Goal: Task Accomplishment & Management: Manage account settings

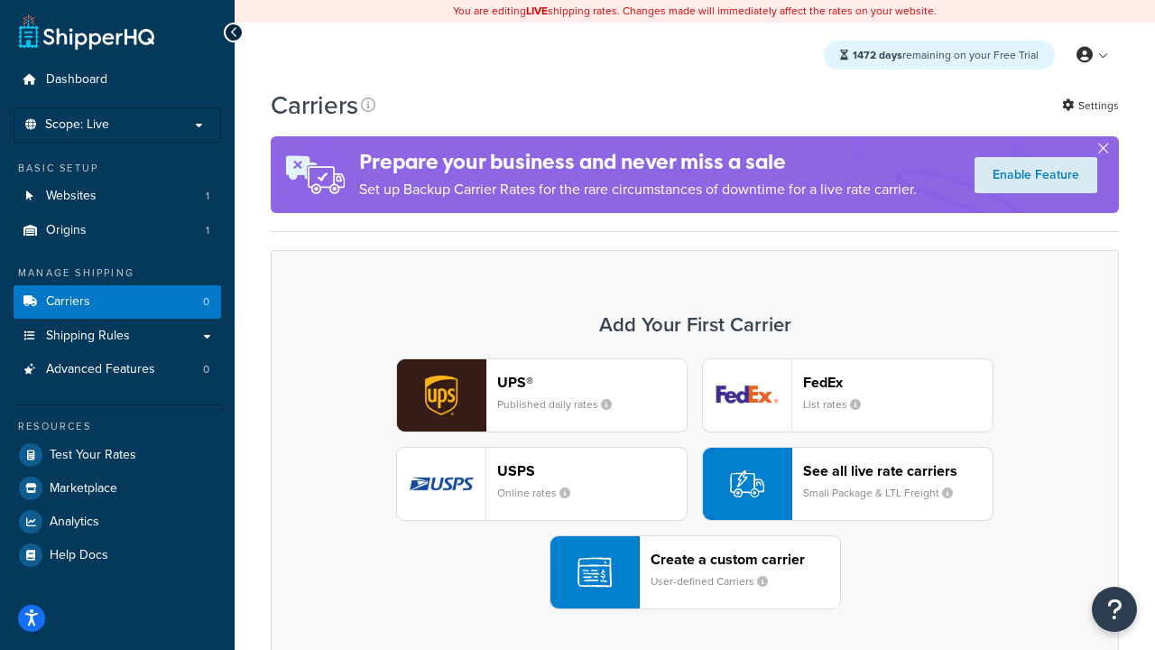
click at [695, 484] on div "UPS® Published daily rates FedEx List rates USPS Online rates See all live rate…" at bounding box center [695, 483] width 810 height 251
click at [898, 382] on header "FedEx" at bounding box center [897, 382] width 189 height 17
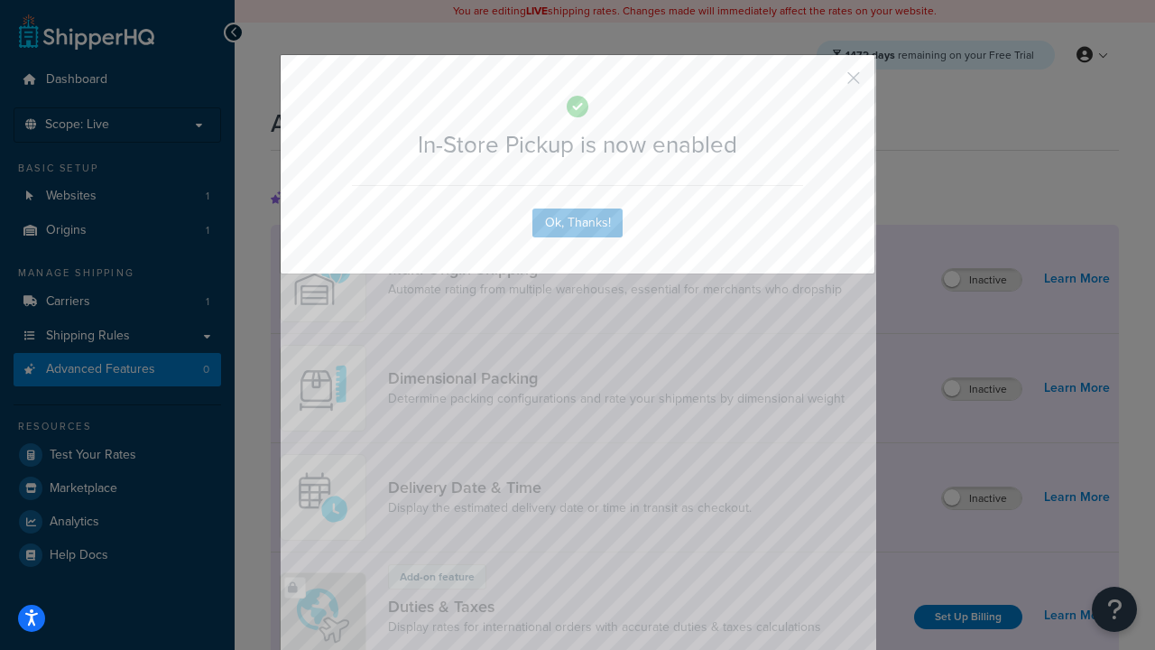
scroll to position [586, 0]
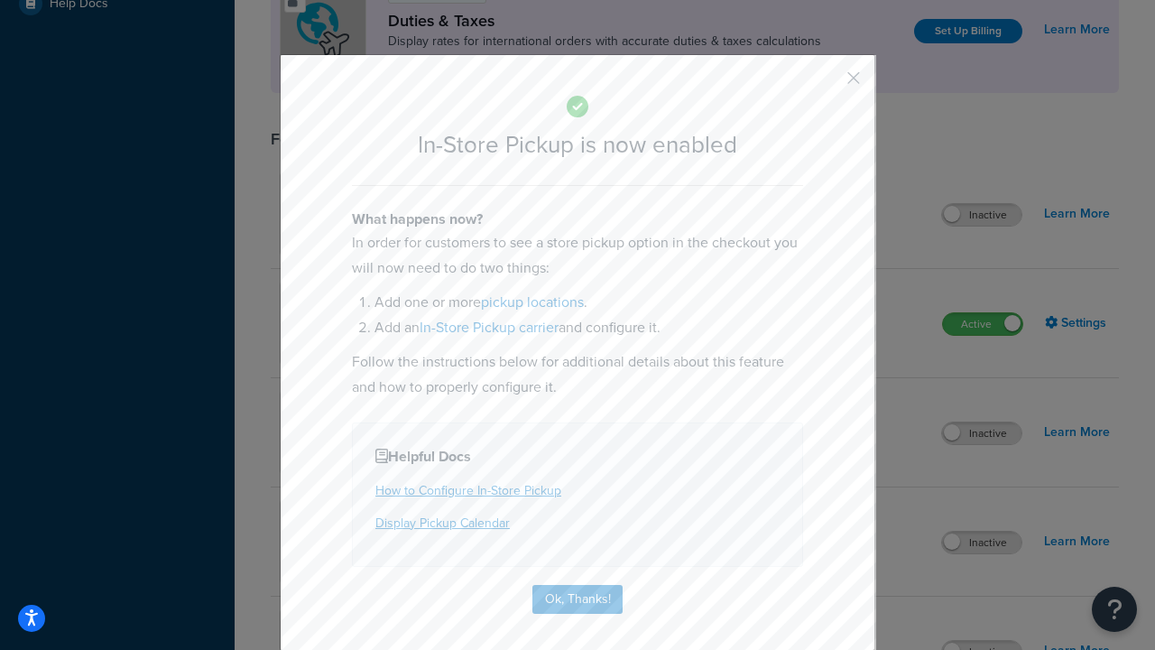
click at [827, 84] on button "button" at bounding box center [827, 84] width 5 height 5
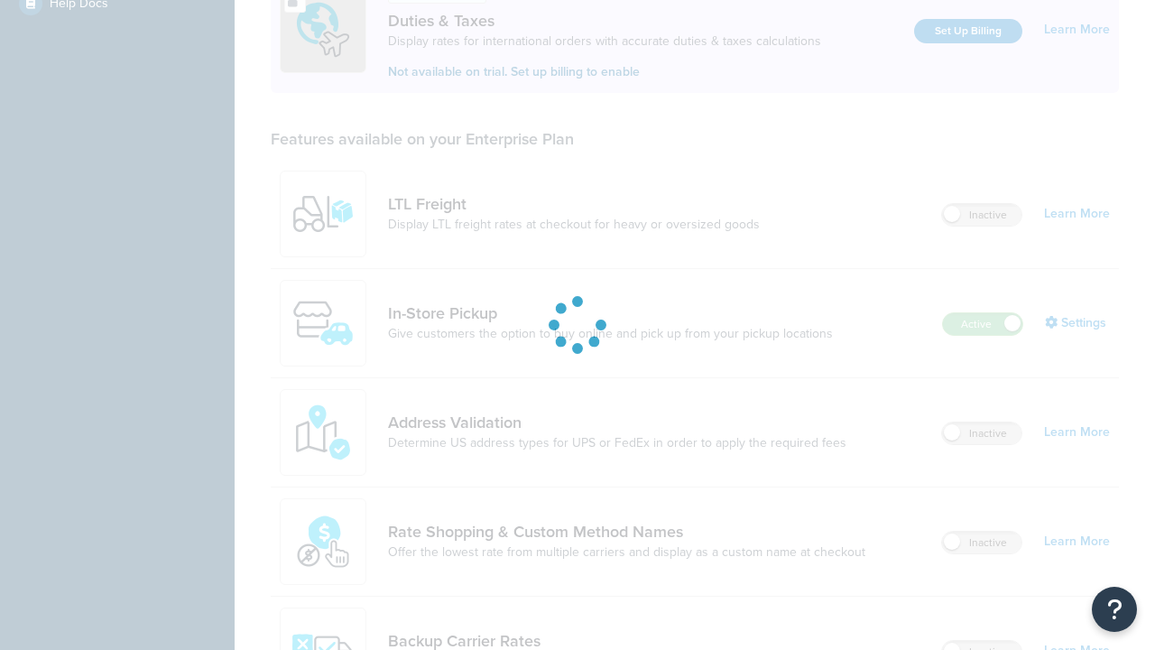
scroll to position [551, 0]
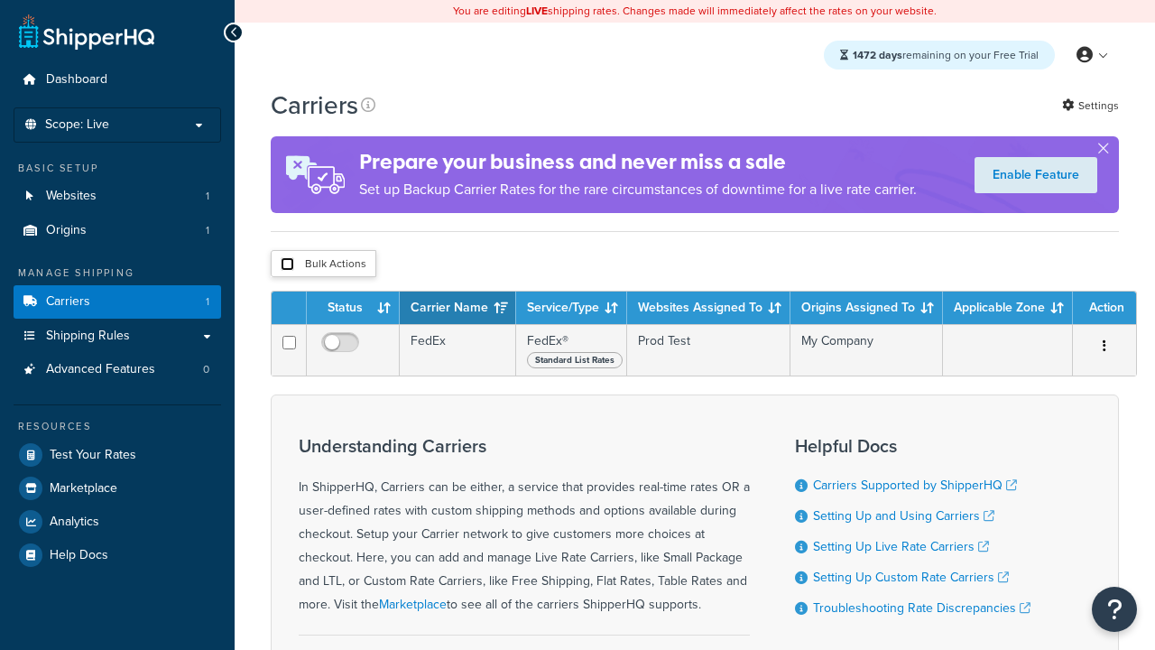
click at [287, 263] on input "checkbox" at bounding box center [288, 264] width 14 height 14
checkbox input "true"
click at [0, 0] on button "Delete" at bounding box center [0, 0] width 0 height 0
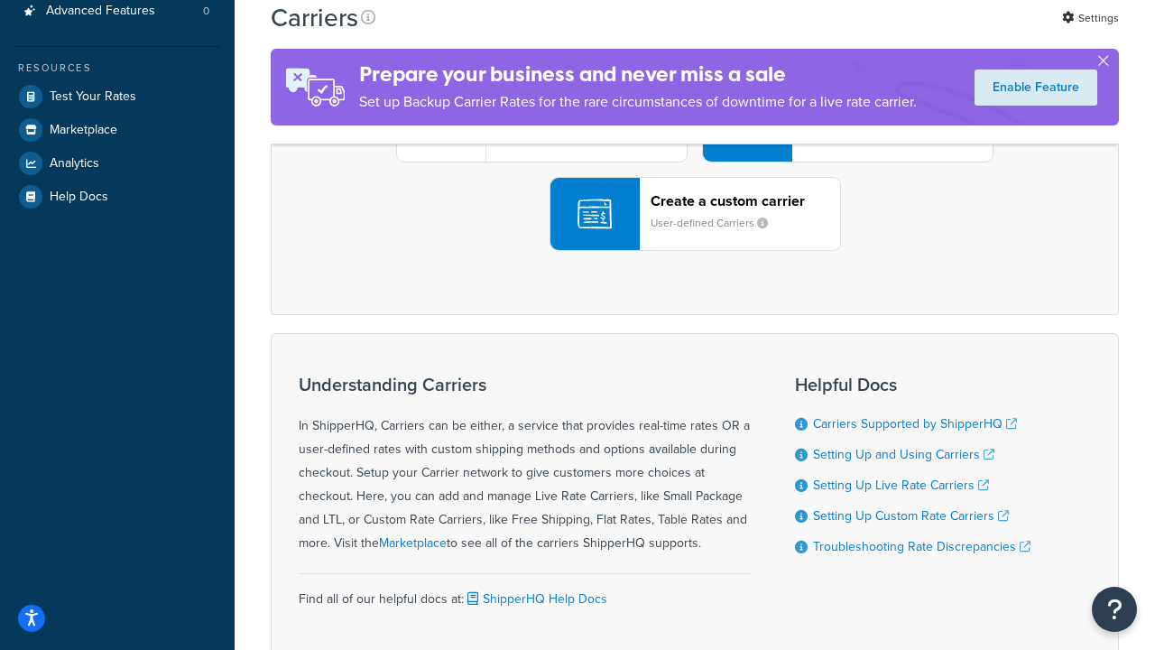
click at [695, 251] on div "UPS® Published daily rates FedEx List rates USPS Online rates See all live rate…" at bounding box center [695, 125] width 810 height 251
click at [898, 32] on header "FedEx" at bounding box center [897, 23] width 189 height 17
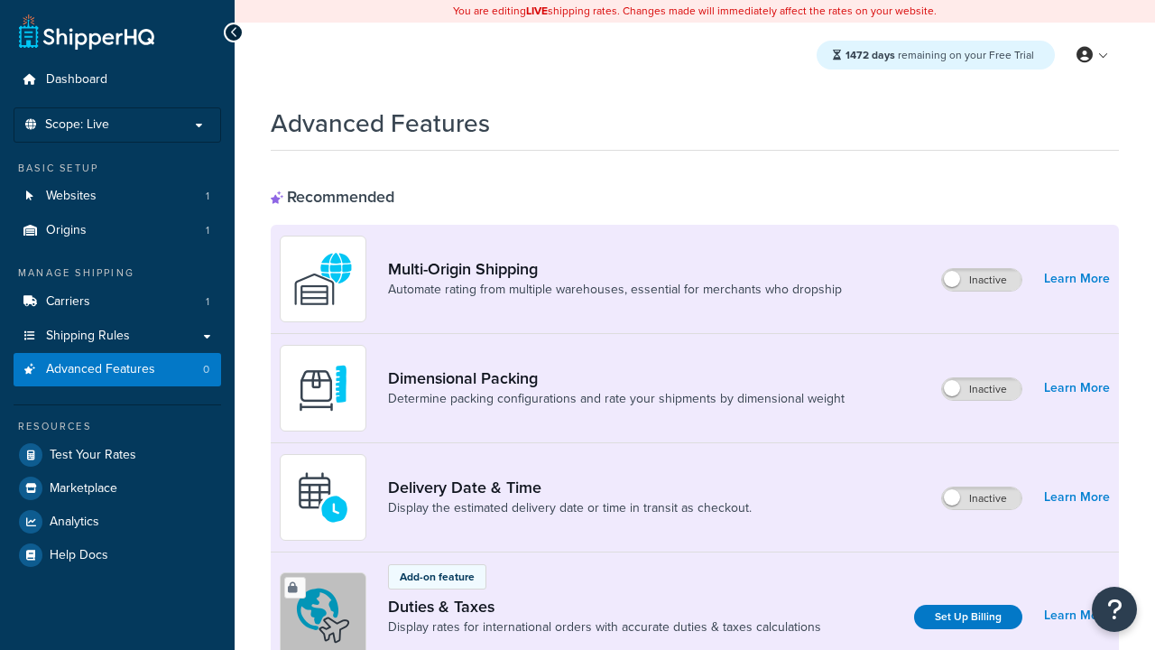
scroll to position [586, 0]
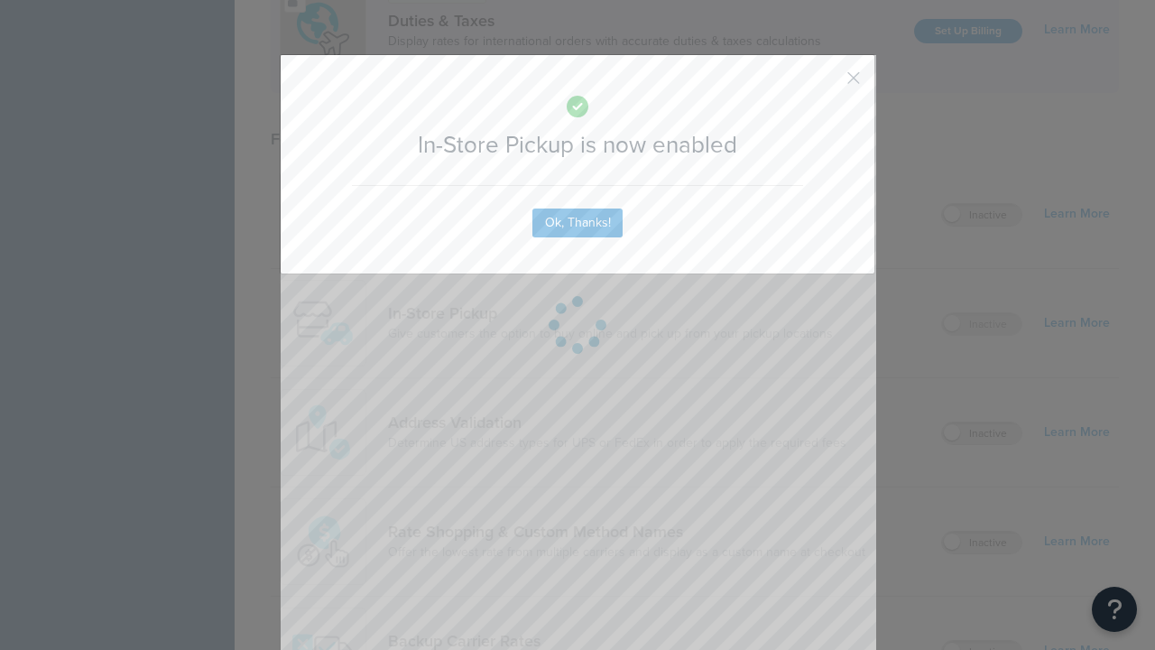
scroll to position [0, 0]
click at [827, 84] on button "button" at bounding box center [827, 84] width 5 height 5
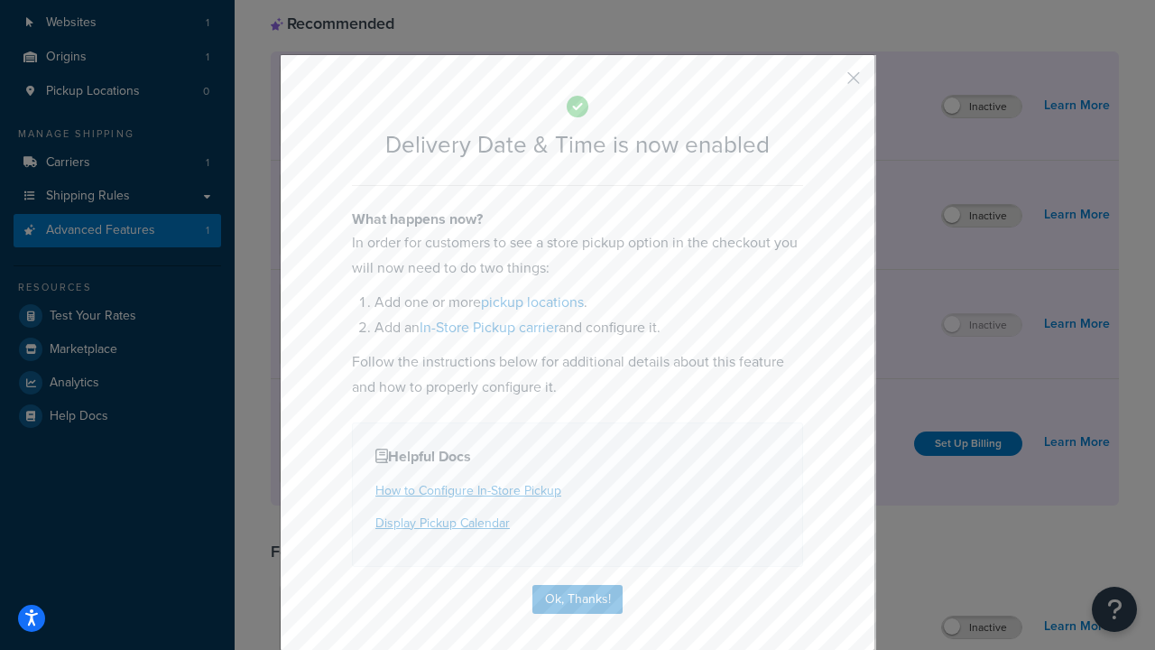
click at [827, 84] on button "button" at bounding box center [827, 84] width 5 height 5
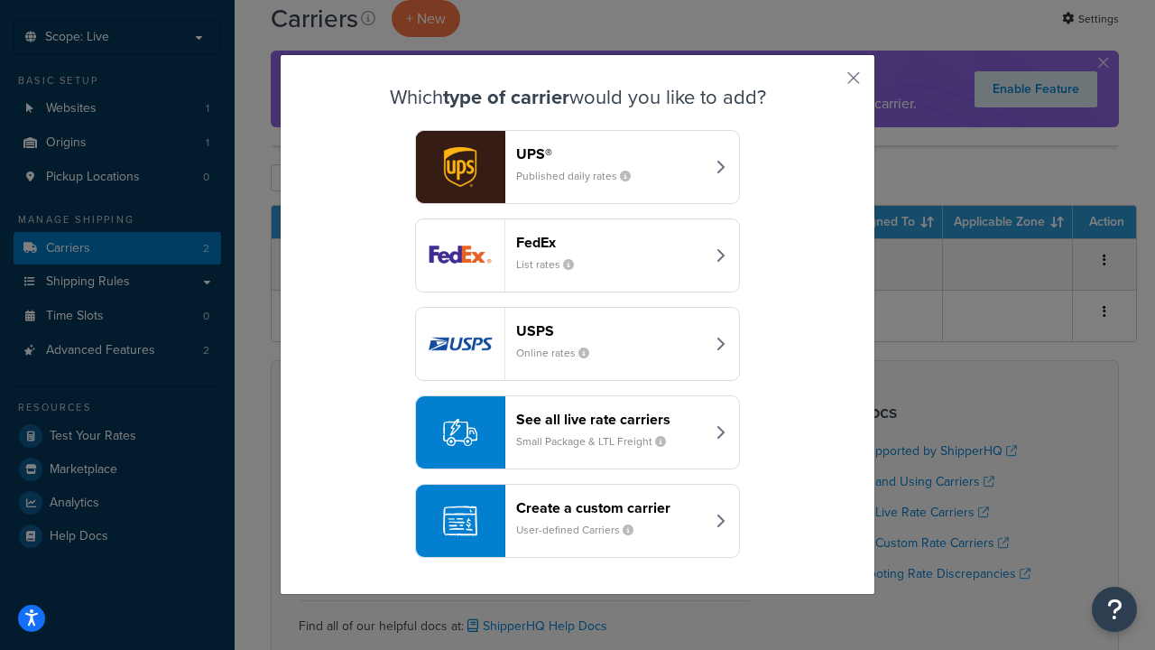
click at [577, 521] on div "Create a custom carrier User-defined Carriers" at bounding box center [610, 520] width 189 height 43
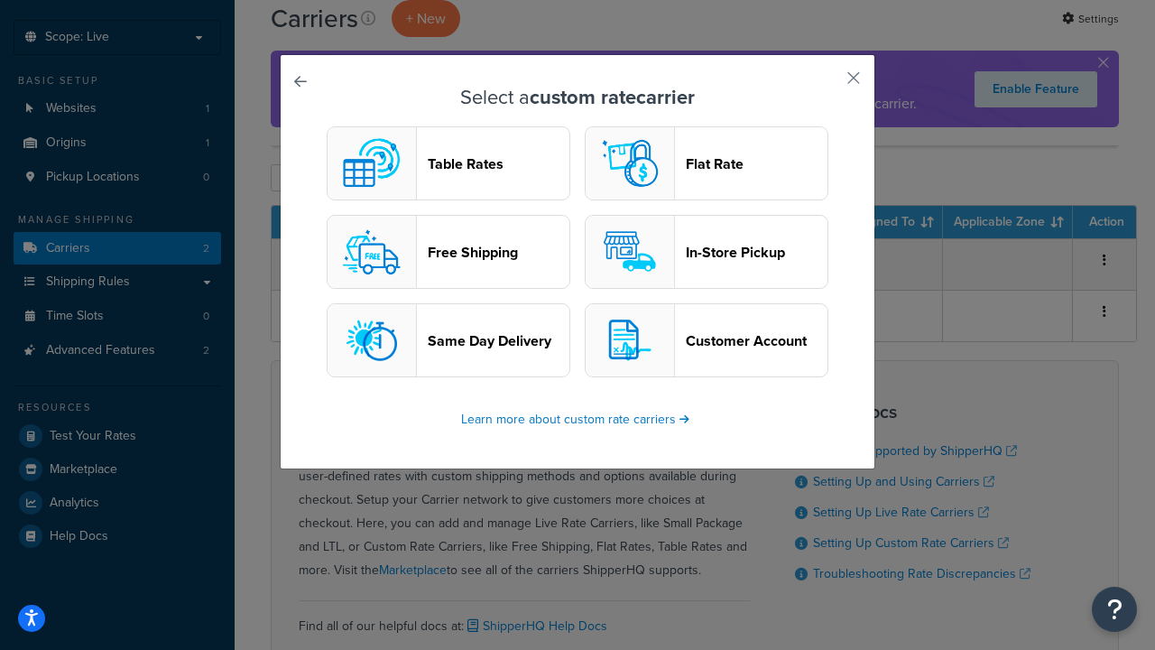
click at [707, 252] on header "In-Store Pickup" at bounding box center [757, 252] width 142 height 17
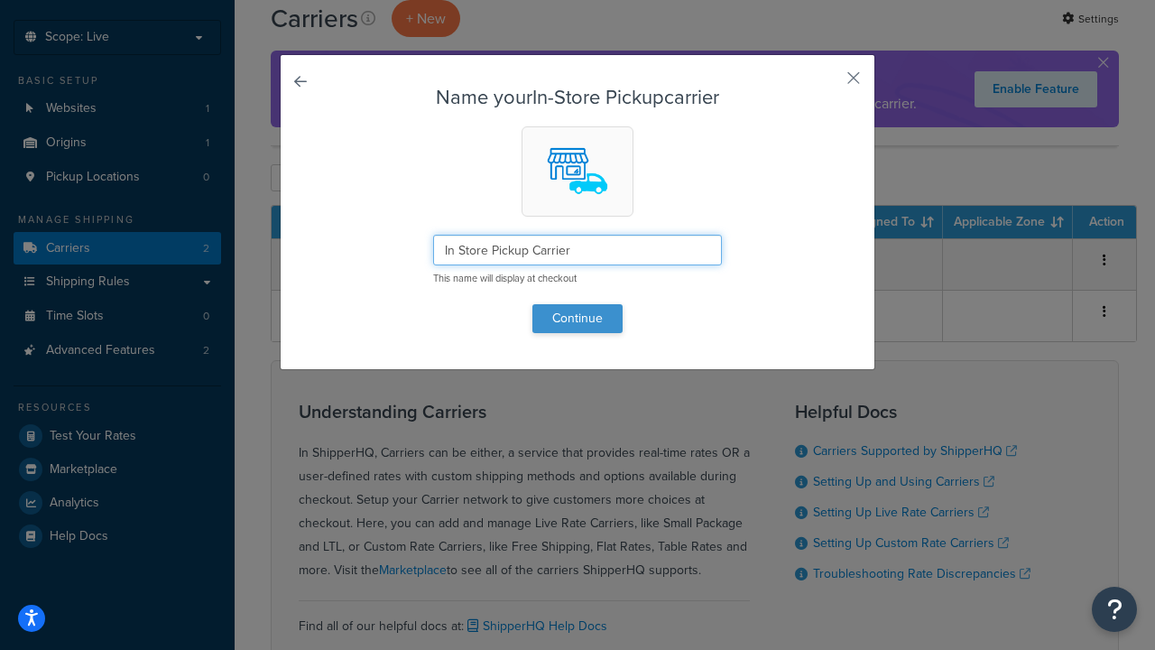
type input "In Store Pickup Carrier"
click at [577, 318] on button "Continue" at bounding box center [577, 318] width 90 height 29
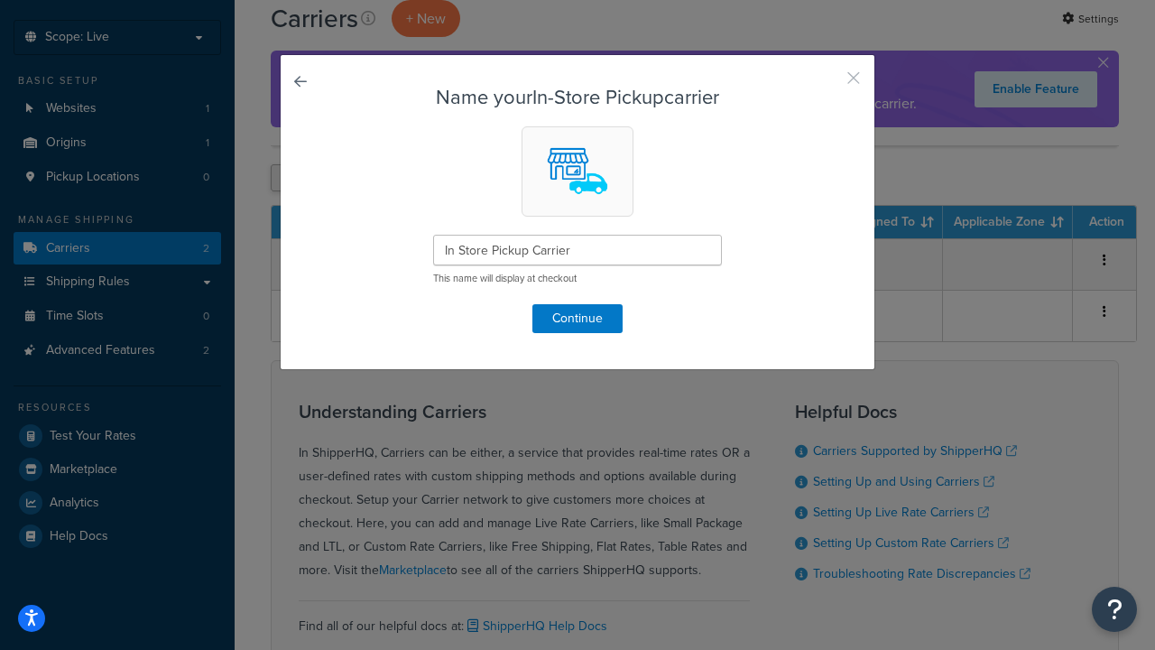
click at [827, 84] on button "button" at bounding box center [827, 84] width 5 height 5
click at [287, 178] on input "checkbox" at bounding box center [288, 178] width 14 height 14
checkbox input "true"
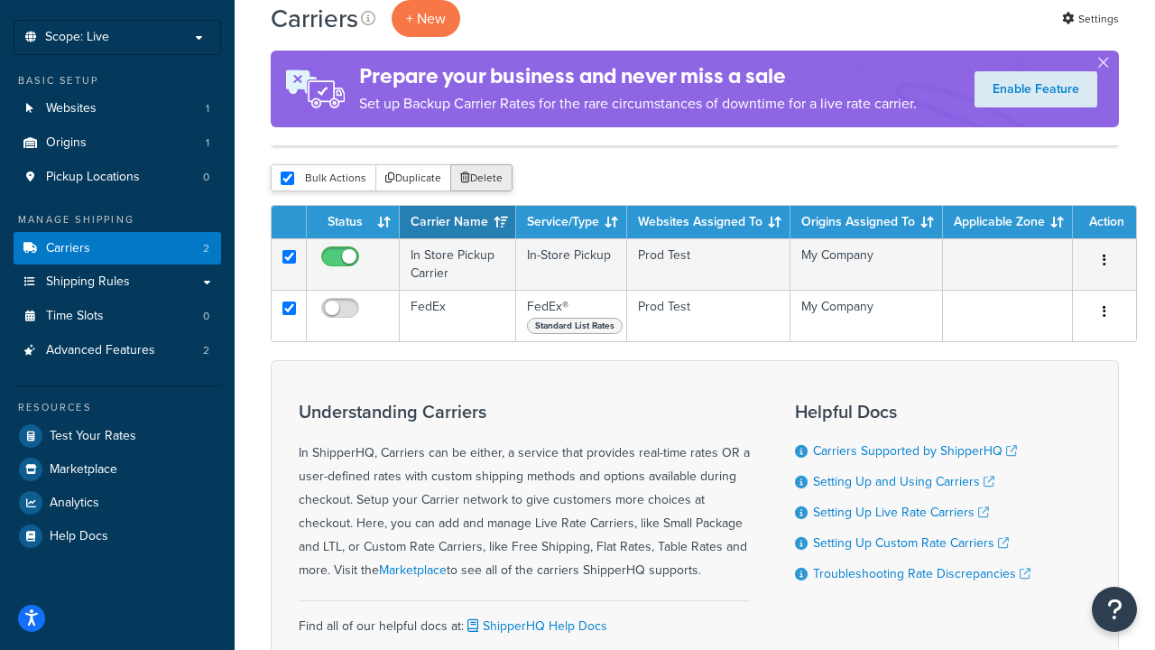
click at [480, 178] on button "Delete" at bounding box center [481, 177] width 62 height 27
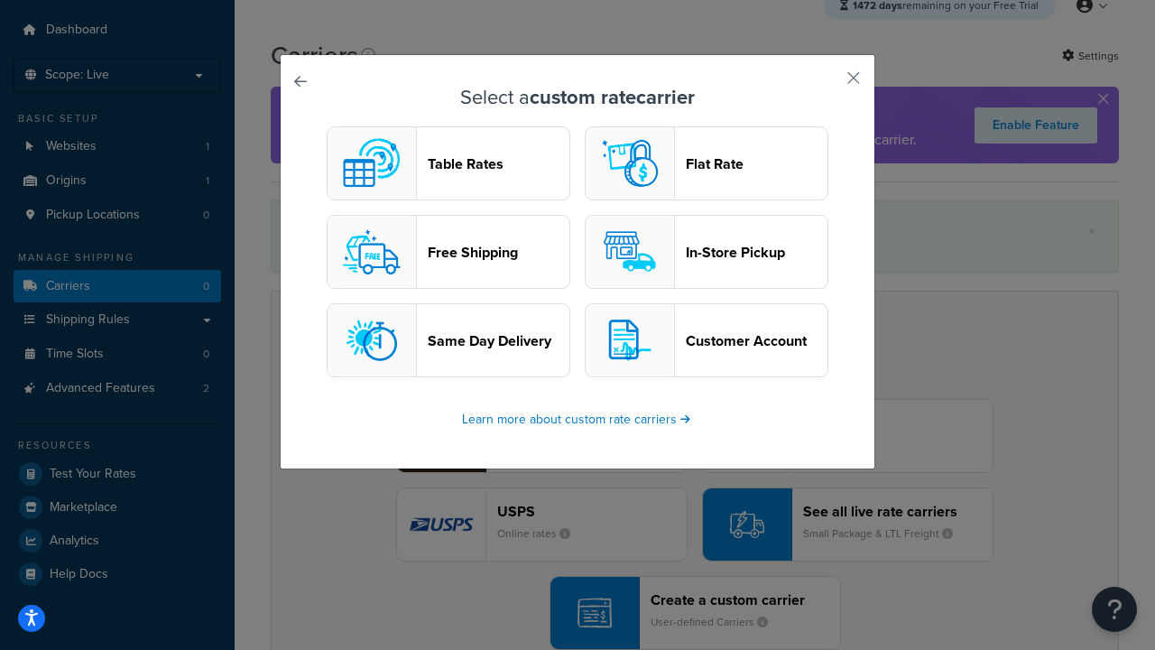
click at [707, 252] on header "In-Store Pickup" at bounding box center [757, 252] width 142 height 17
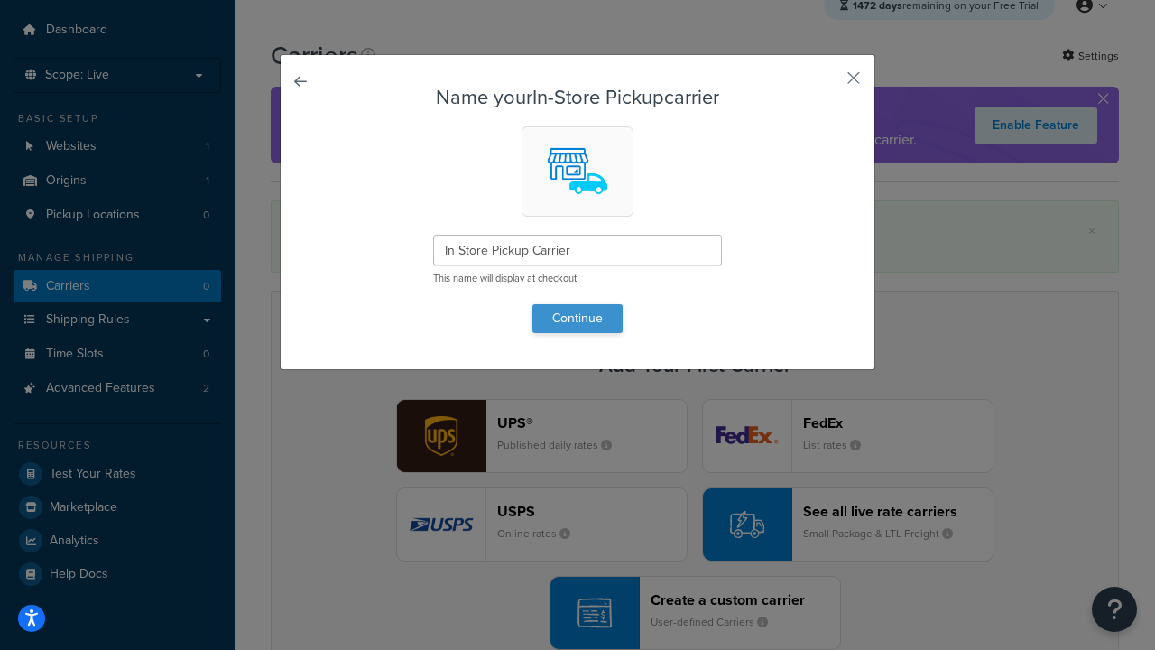
type input "In Store Pickup Carrier"
click at [577, 318] on button "Continue" at bounding box center [577, 318] width 90 height 29
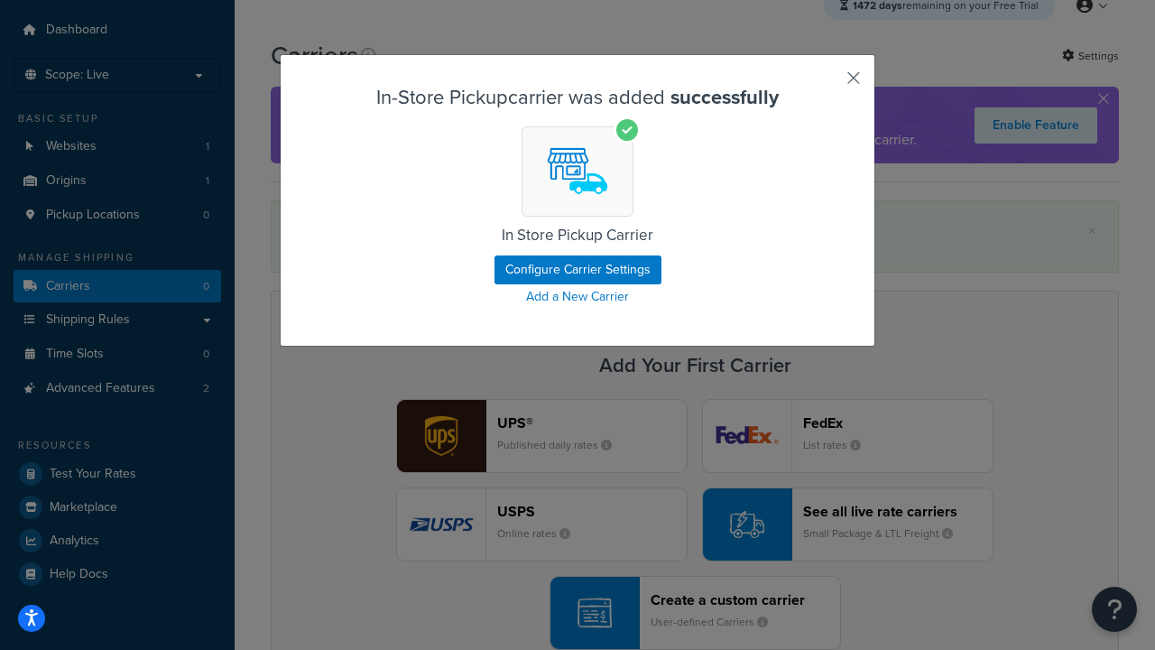
click at [827, 84] on button "button" at bounding box center [827, 84] width 5 height 5
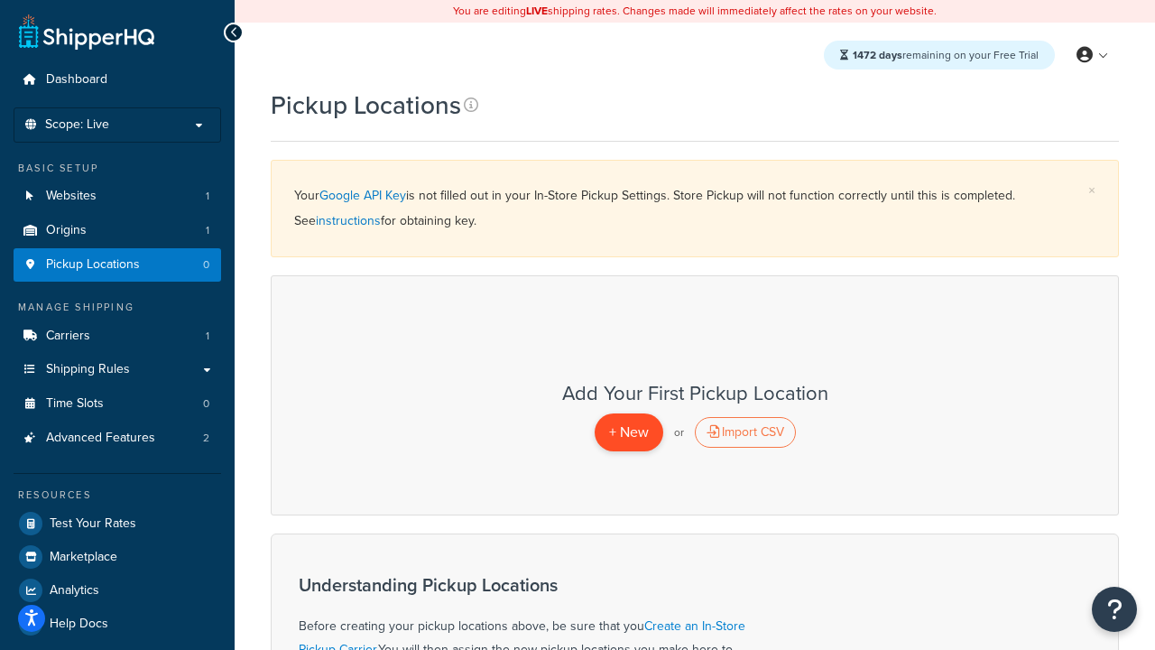
click at [628, 431] on span "+ New" at bounding box center [629, 431] width 40 height 21
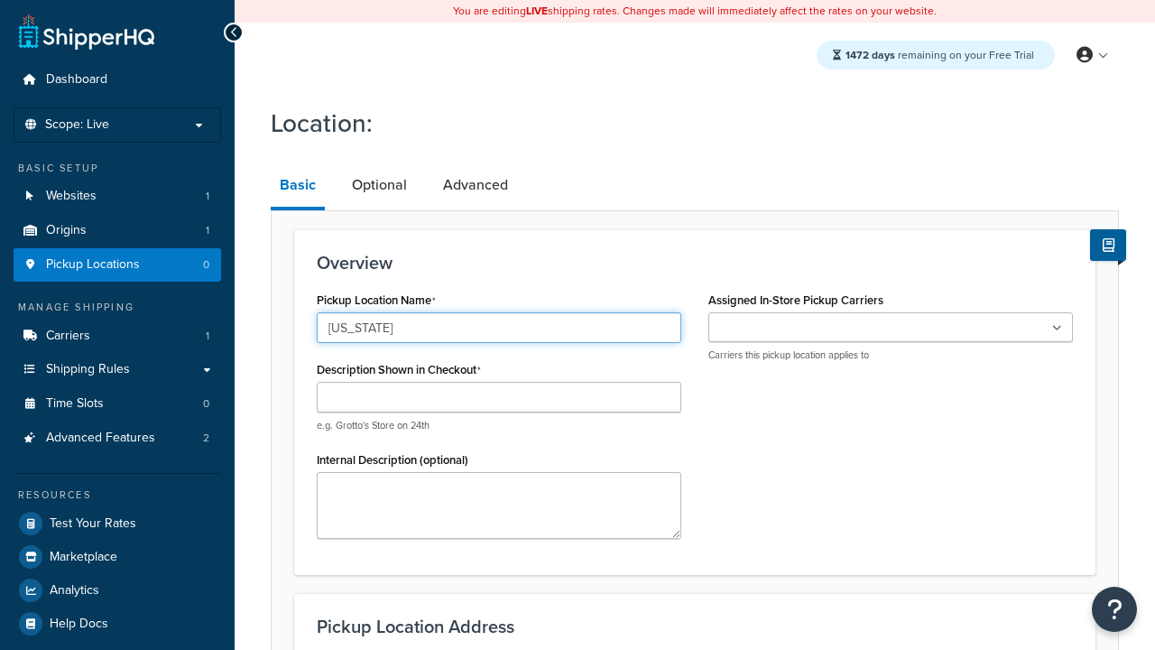
type input "California"
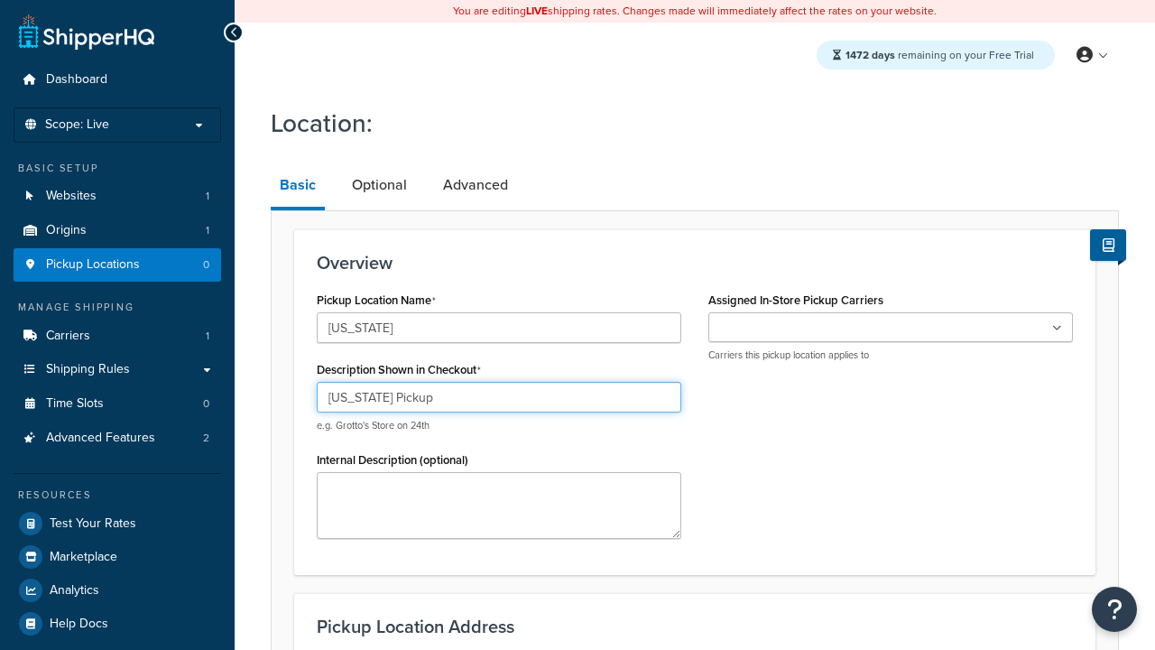
type input "California Pickup"
click at [891, 327] on ul at bounding box center [890, 327] width 365 height 30
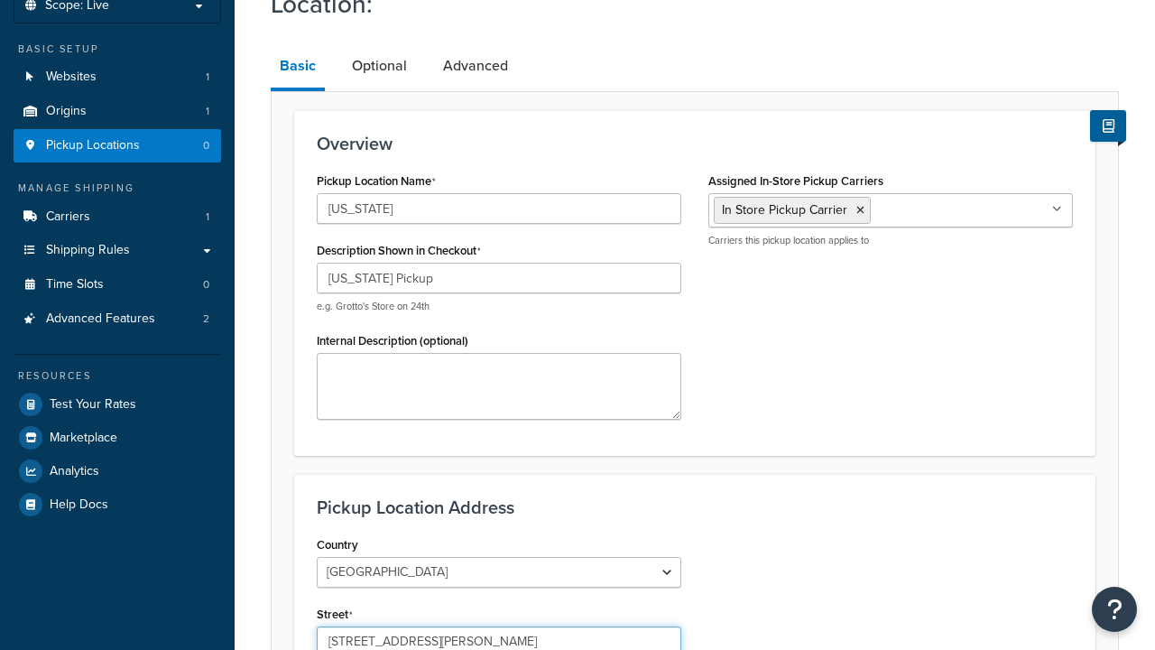
type input "3385 Michelson Drive"
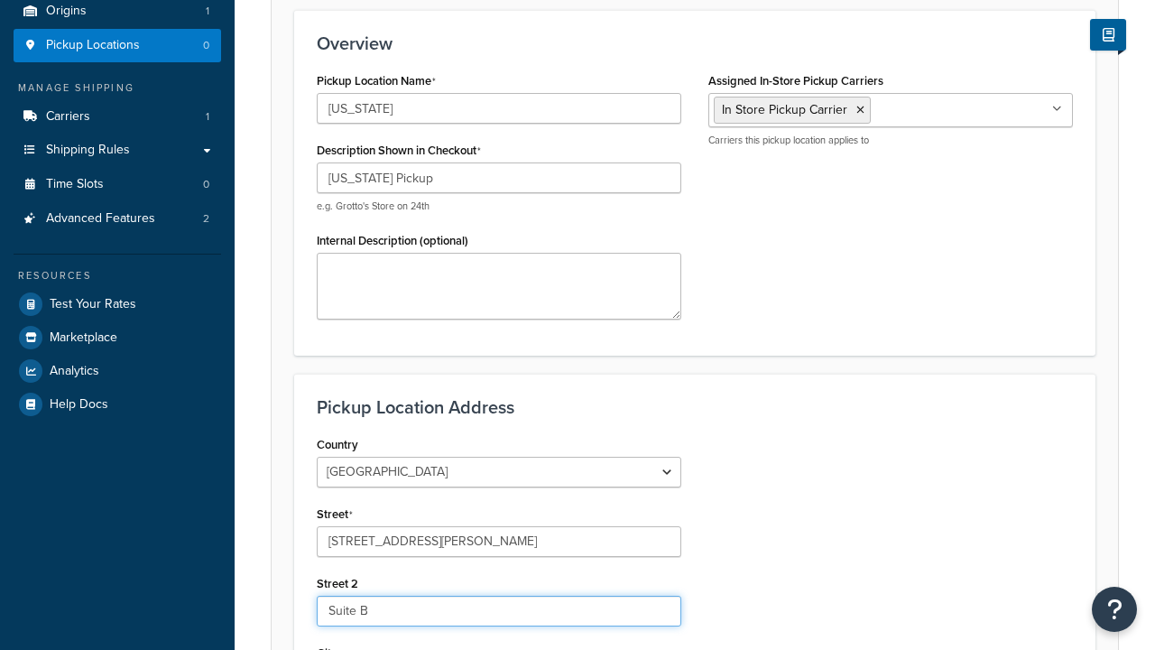
type input "Suite B"
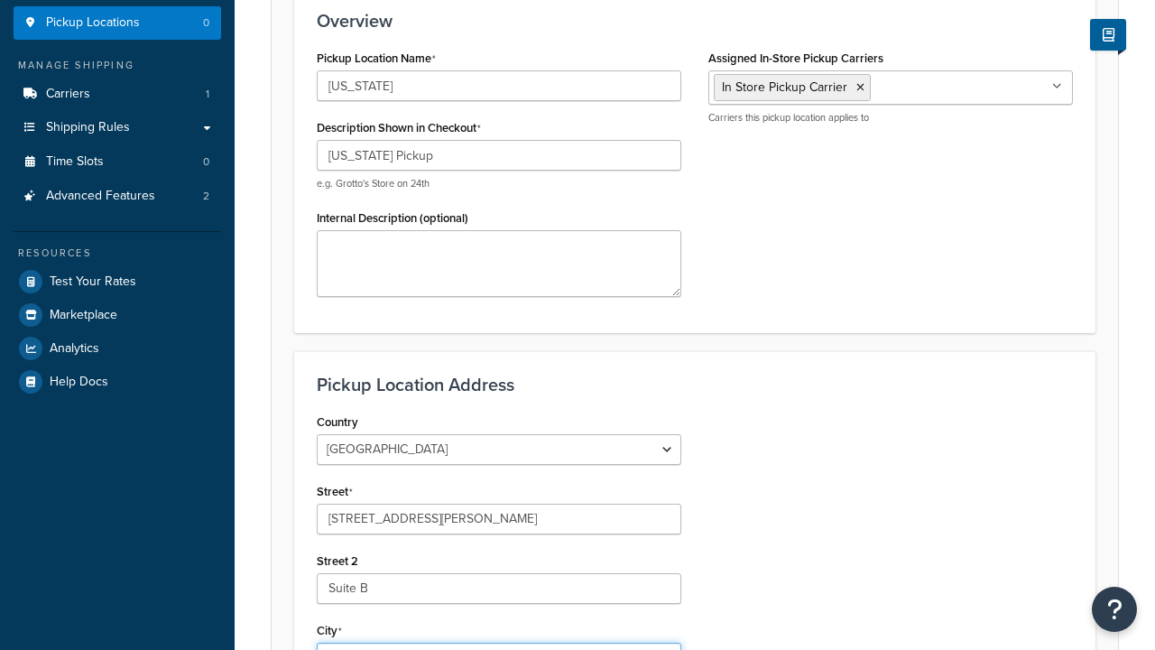
type input "Irvine"
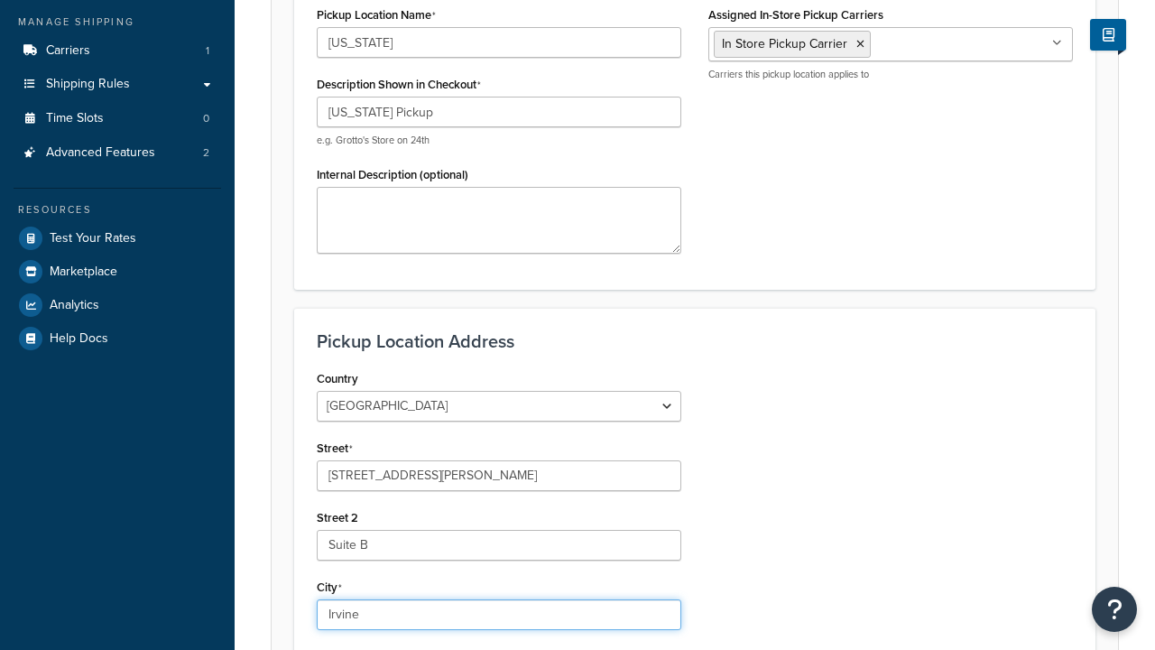
select select "5"
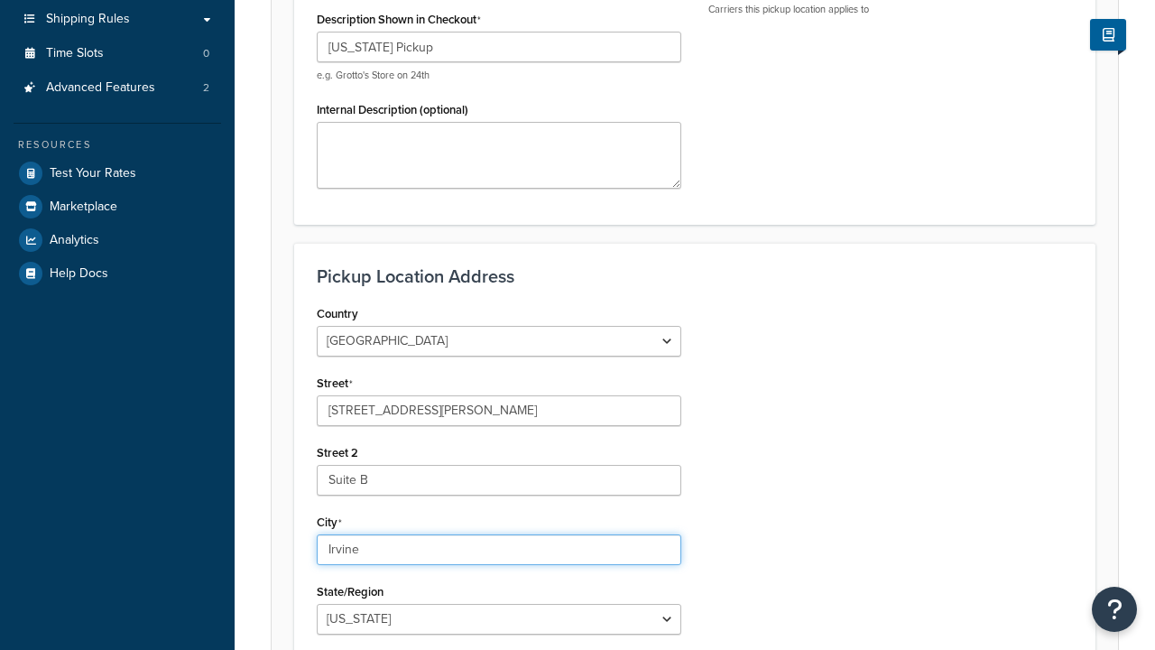
type input "Irvine"
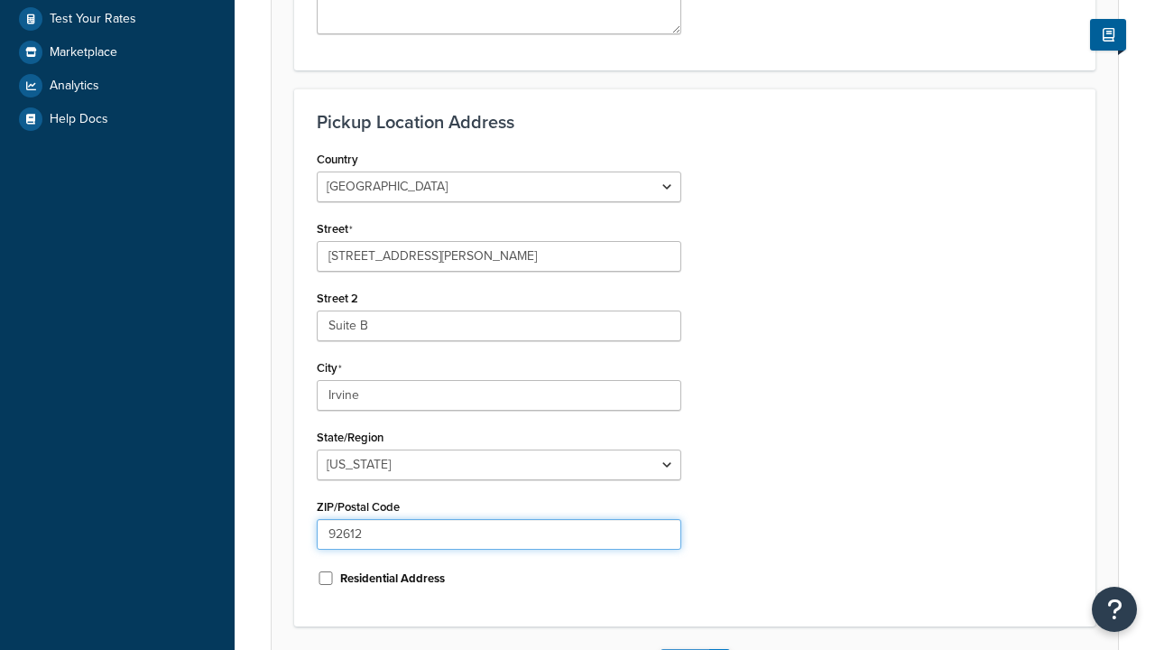
type input "92612"
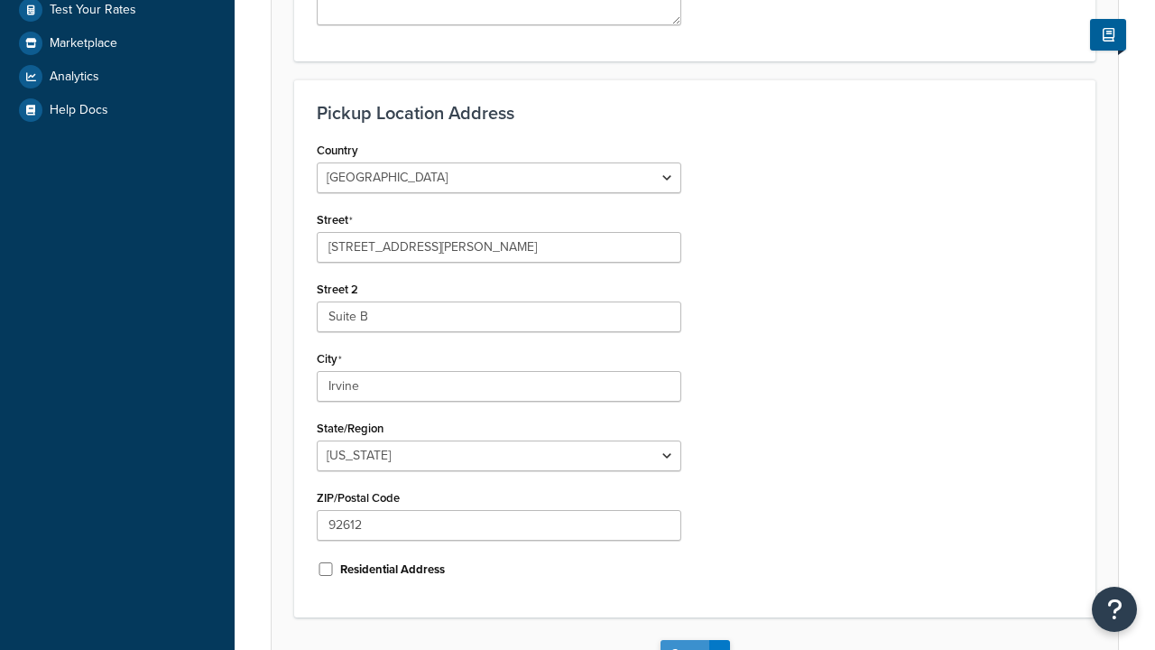
click at [684, 640] on button "Save" at bounding box center [685, 654] width 49 height 29
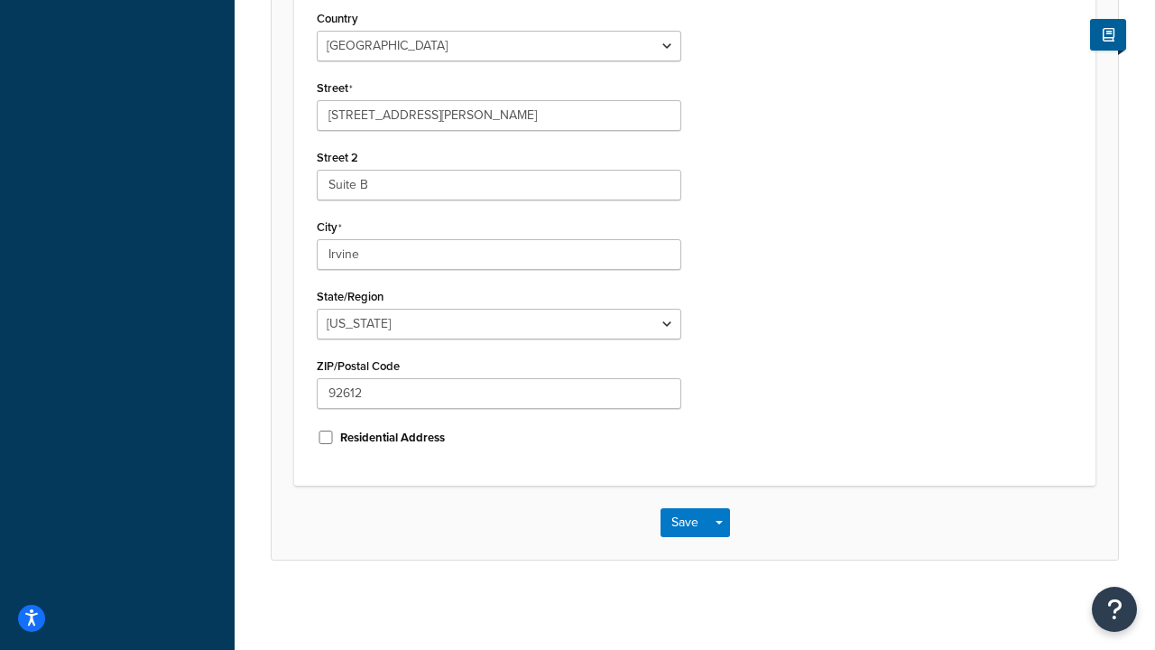
scroll to position [0, 0]
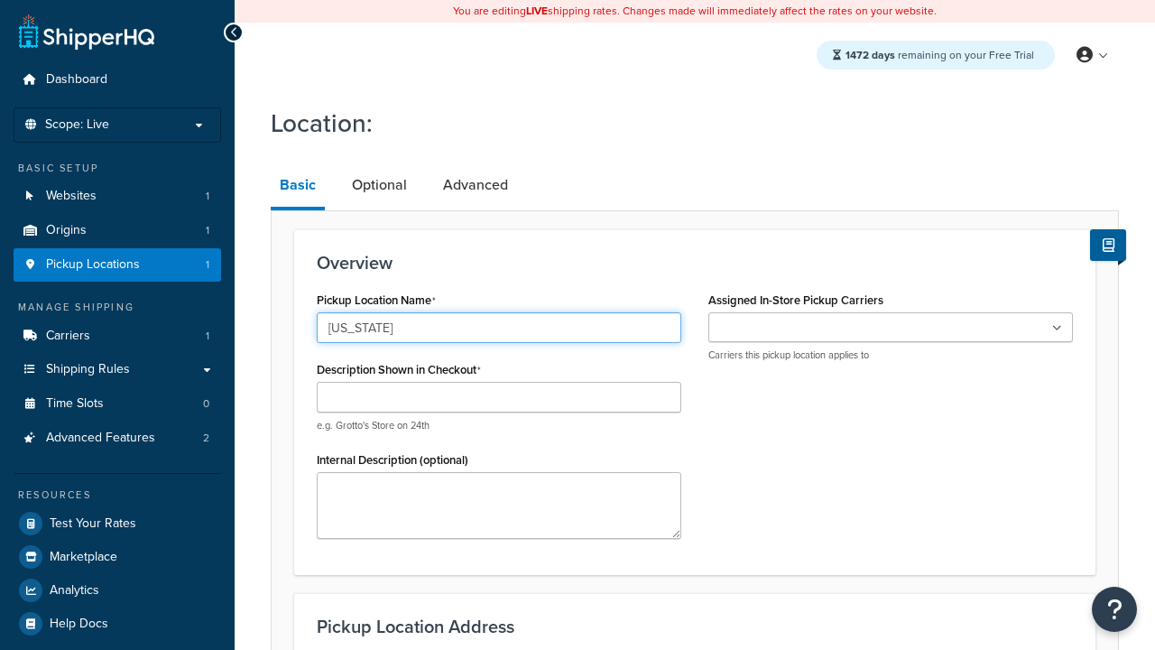
type input "[US_STATE]"
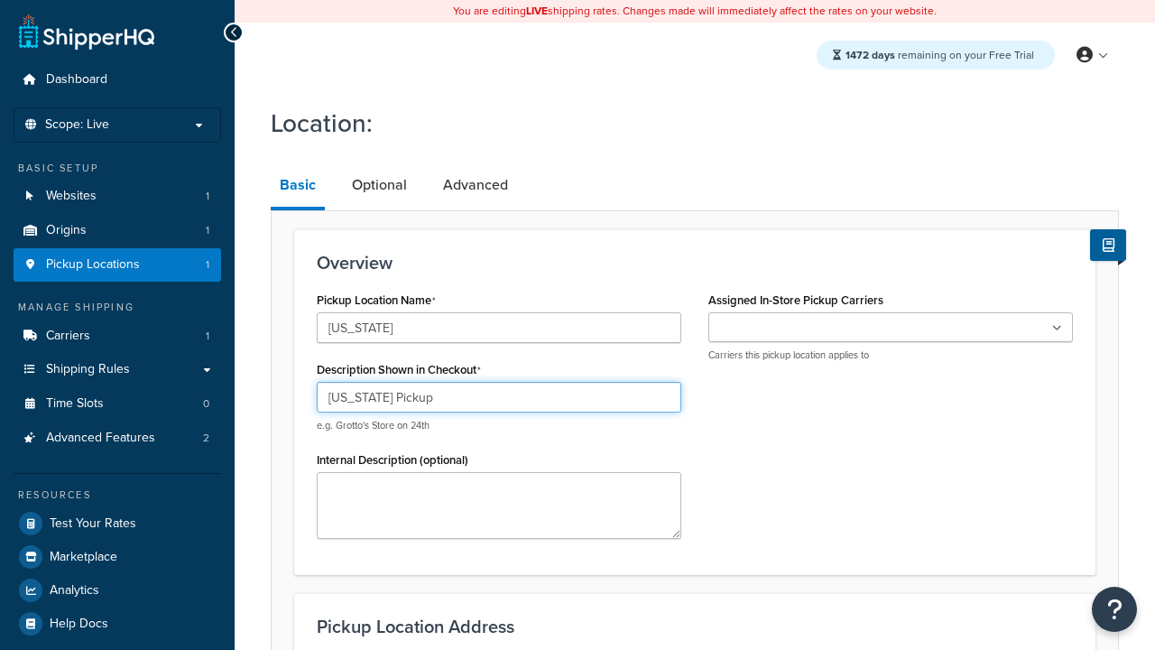
type input "Texas Pickup"
click at [891, 327] on ul at bounding box center [890, 327] width 365 height 30
type input "2207 Four Waters Loop"
type input "Suite A"
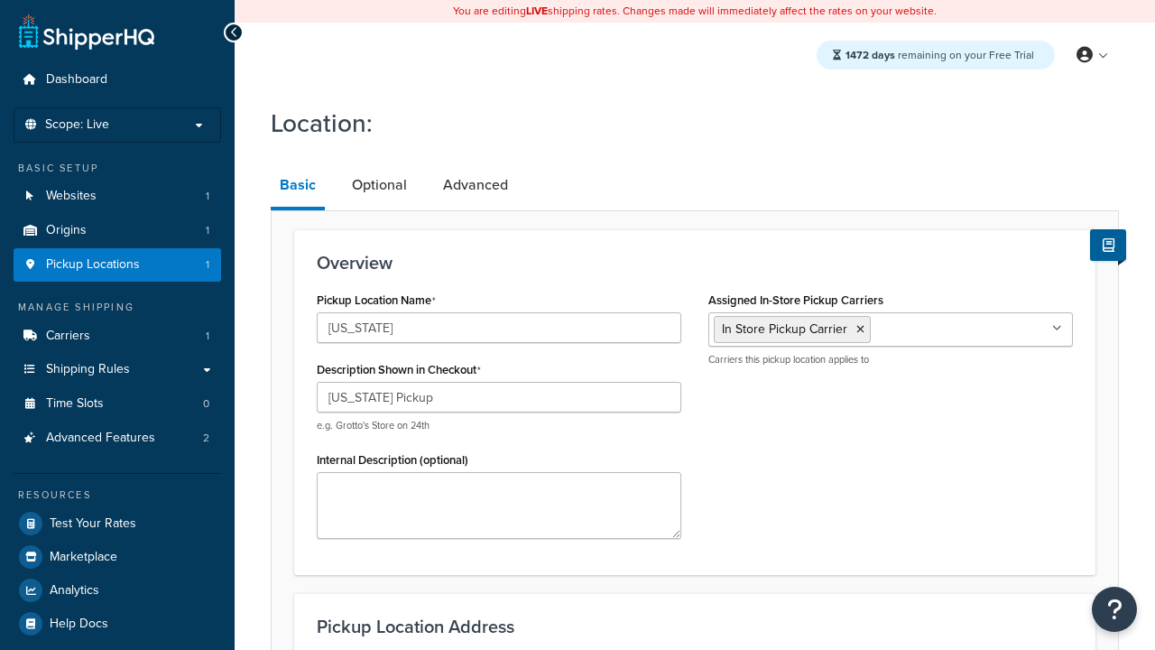
type input "Georgetown"
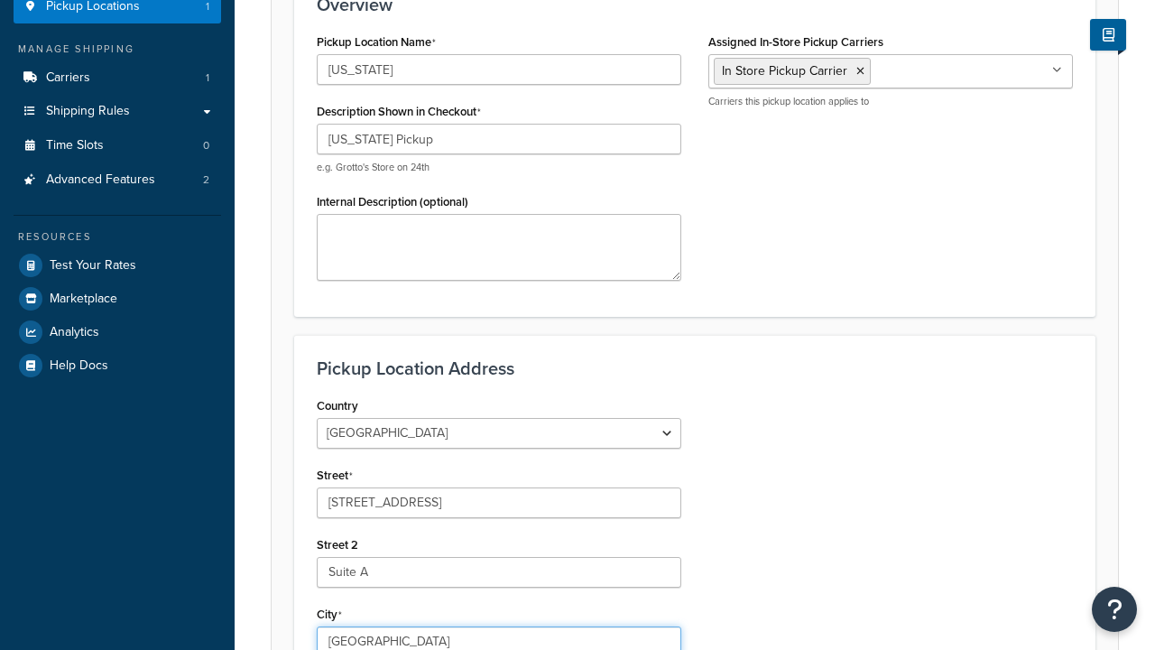
select select "43"
type input "Georgetown"
type input "78628"
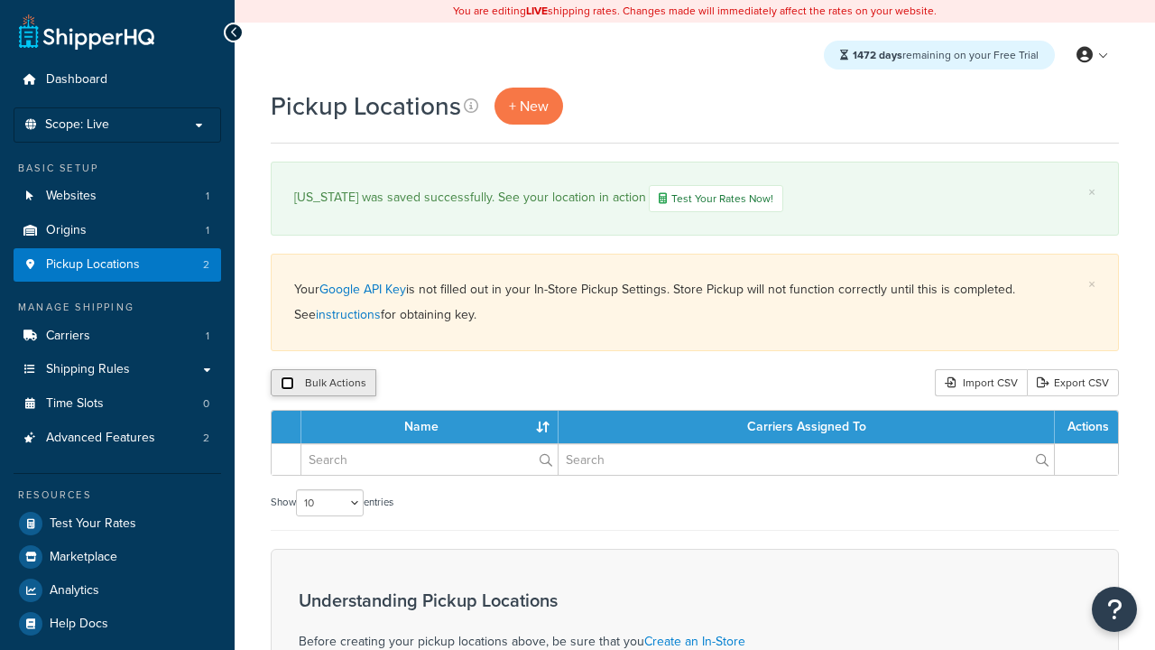
click at [287, 383] on input "checkbox" at bounding box center [288, 383] width 14 height 14
checkbox input "true"
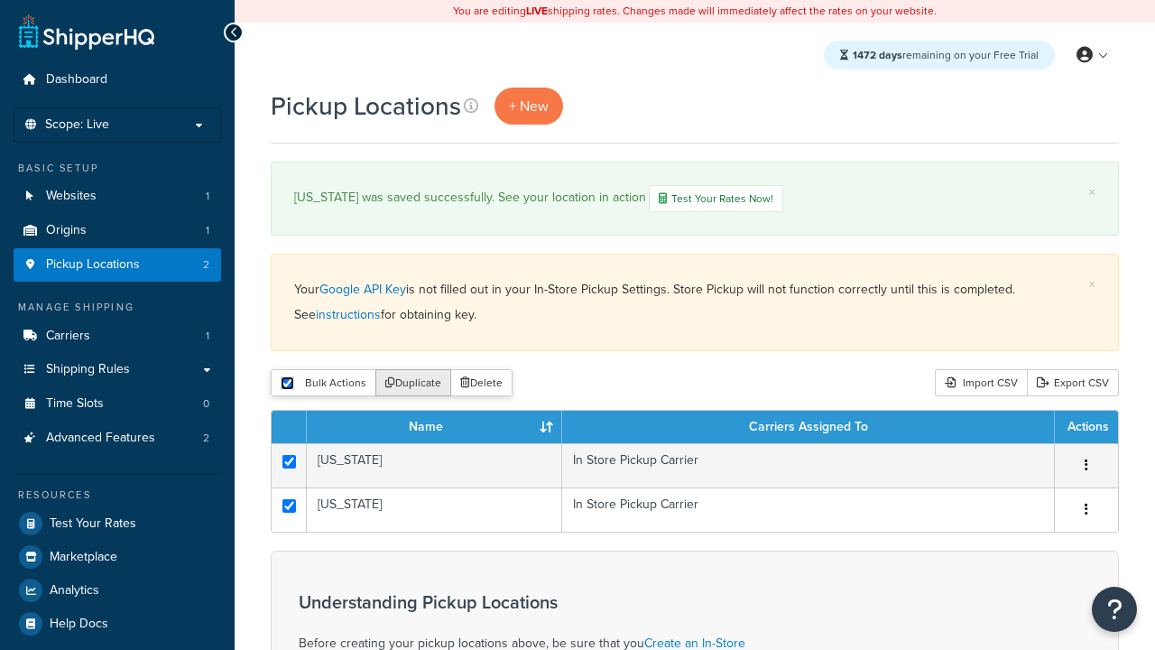
click at [411, 383] on button "Duplicate" at bounding box center [413, 382] width 76 height 27
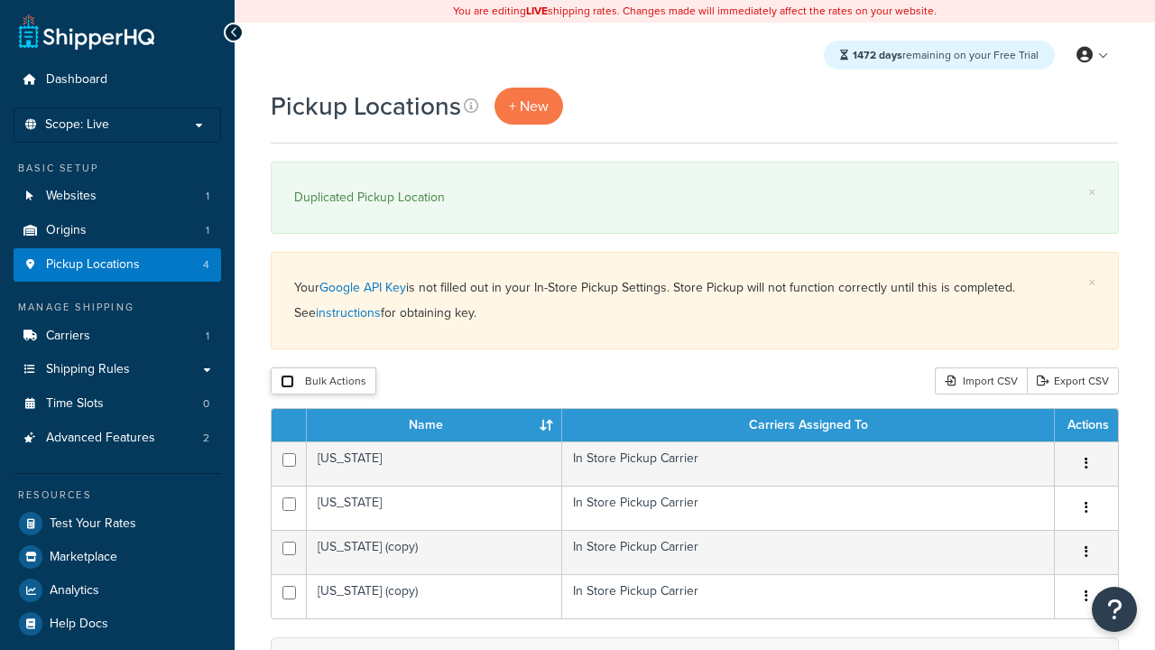
click at [287, 381] on input "checkbox" at bounding box center [288, 381] width 14 height 14
checkbox input "true"
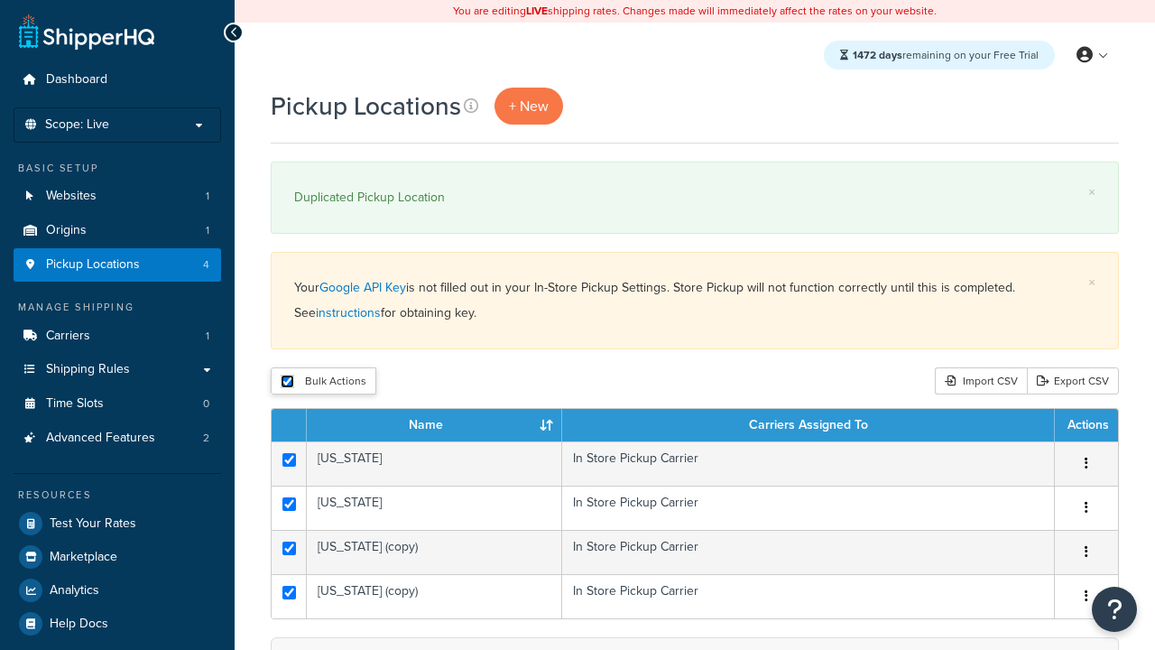
checkbox input "true"
click at [0, 0] on button "Delete" at bounding box center [0, 0] width 0 height 0
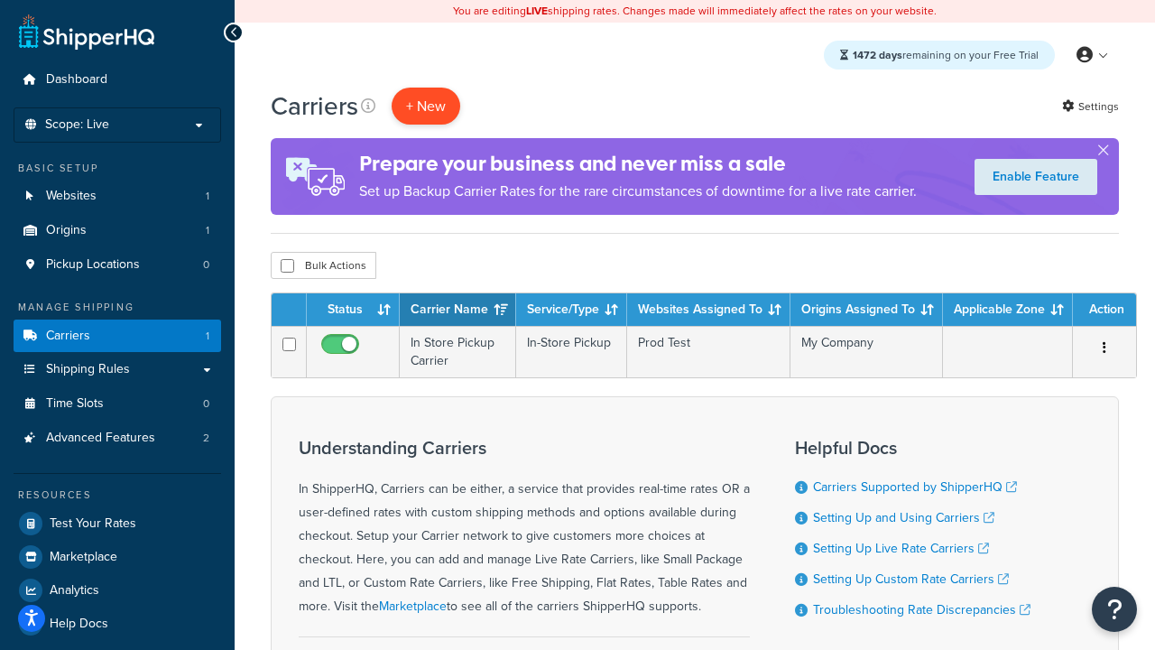
click at [426, 106] on button "+ New" at bounding box center [426, 106] width 69 height 37
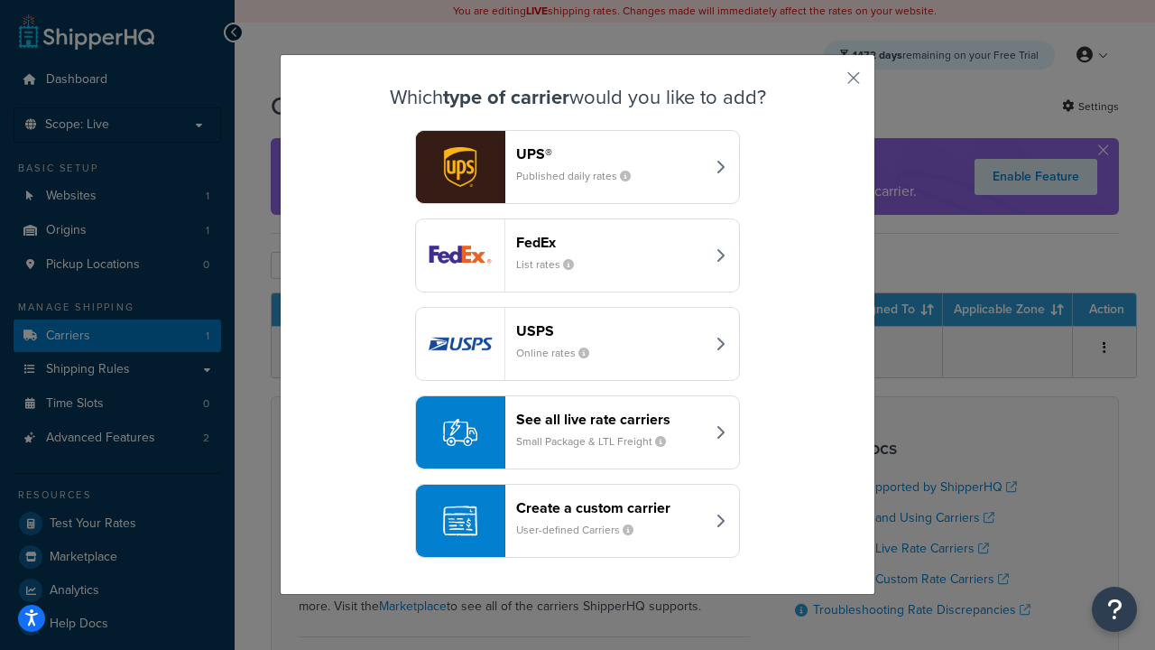
click at [577, 521] on div "Create a custom carrier User-defined Carriers" at bounding box center [610, 520] width 189 height 43
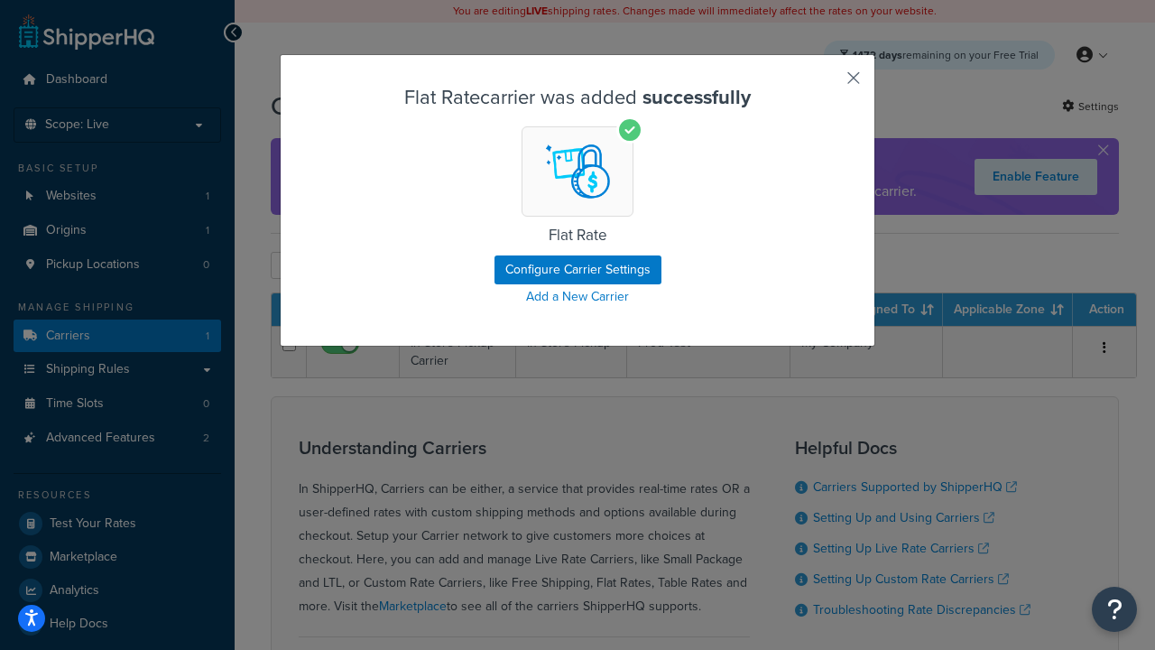
click at [827, 84] on button "button" at bounding box center [827, 84] width 5 height 5
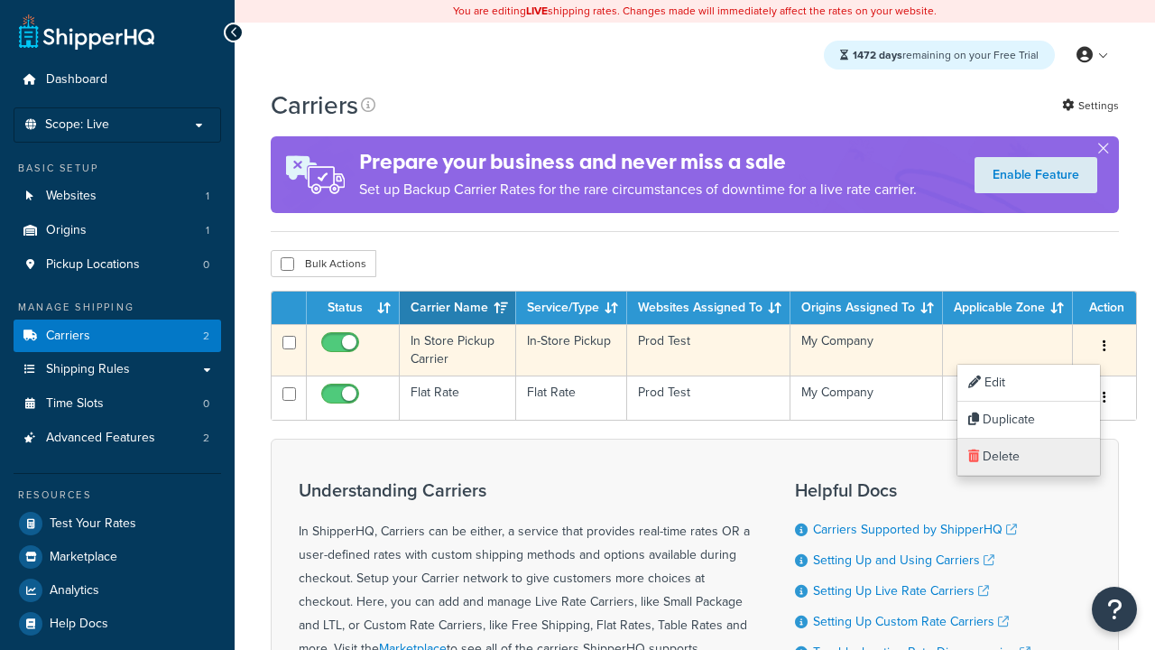
click at [1028, 457] on link "Delete" at bounding box center [1028, 457] width 143 height 37
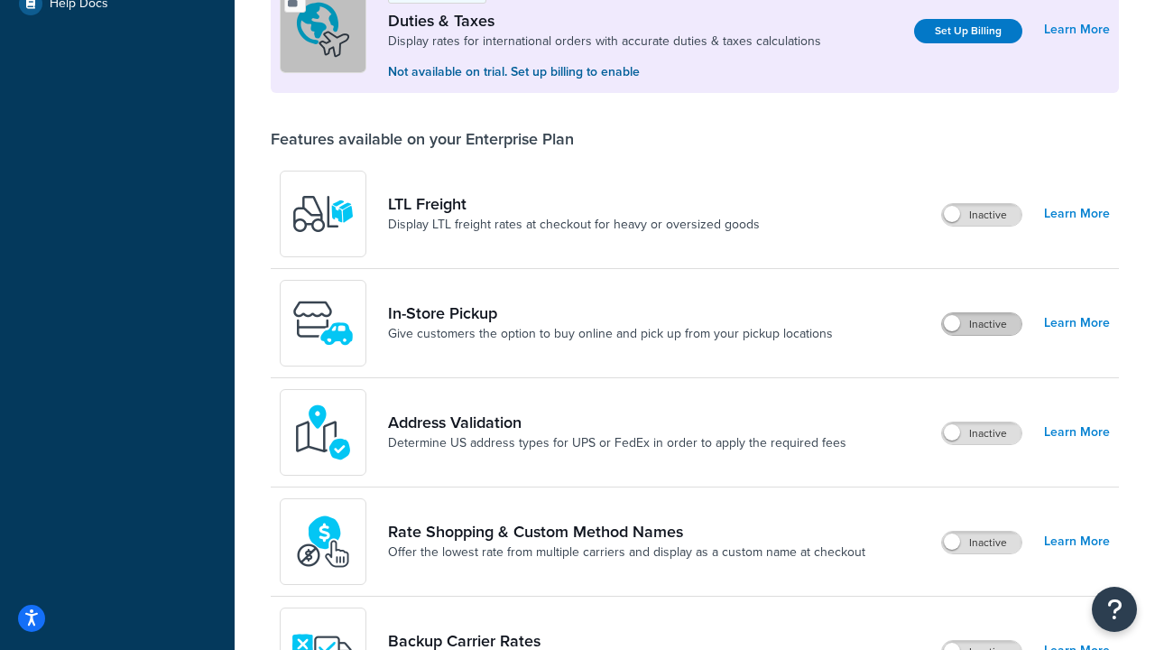
scroll to position [551, 0]
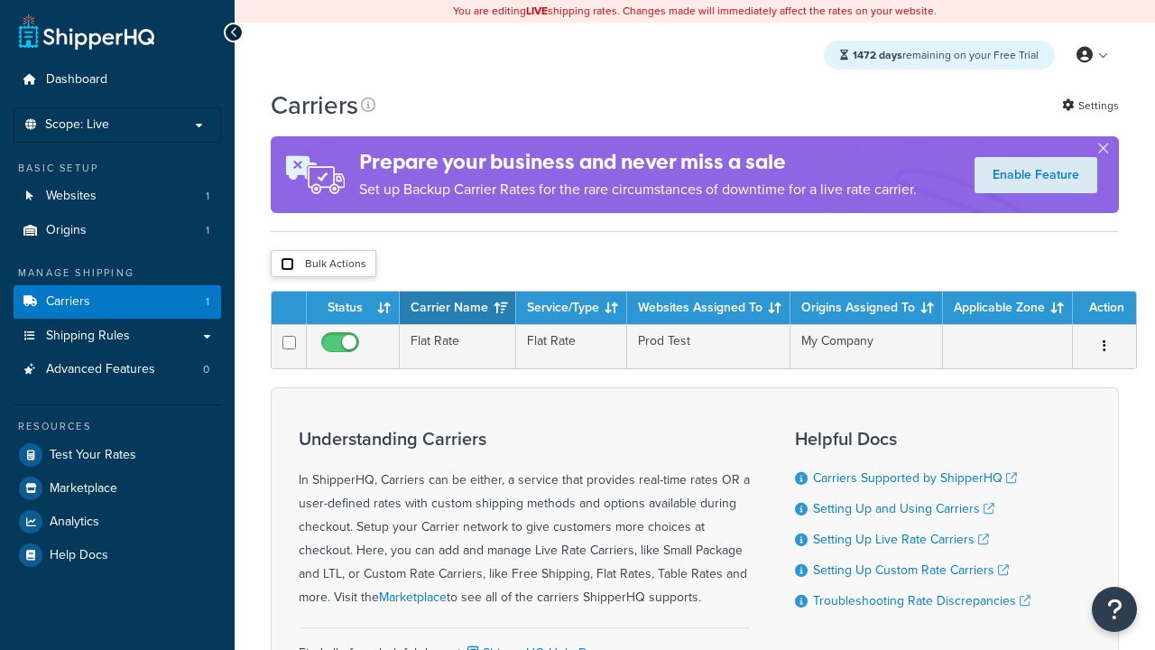
click at [287, 263] on input "checkbox" at bounding box center [288, 264] width 14 height 14
checkbox input "true"
click at [0, 0] on button "Delete" at bounding box center [0, 0] width 0 height 0
